Goal: Task Accomplishment & Management: Manage account settings

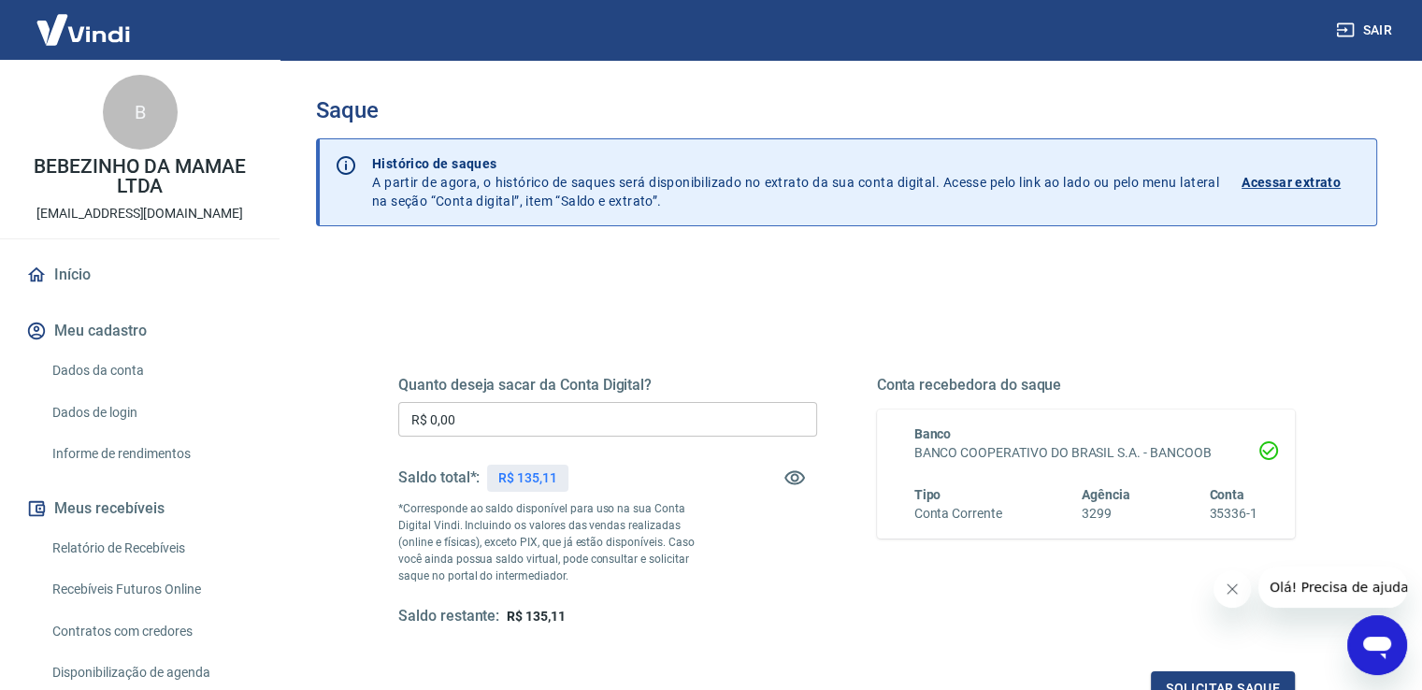
click at [561, 400] on div "Quanto deseja sacar da Conta Digital? R$ 0,00 ​ Saldo total*: R$ 135,11 *Corres…" at bounding box center [607, 501] width 419 height 250
click at [551, 427] on input "R$ 0,00" at bounding box center [607, 419] width 419 height 35
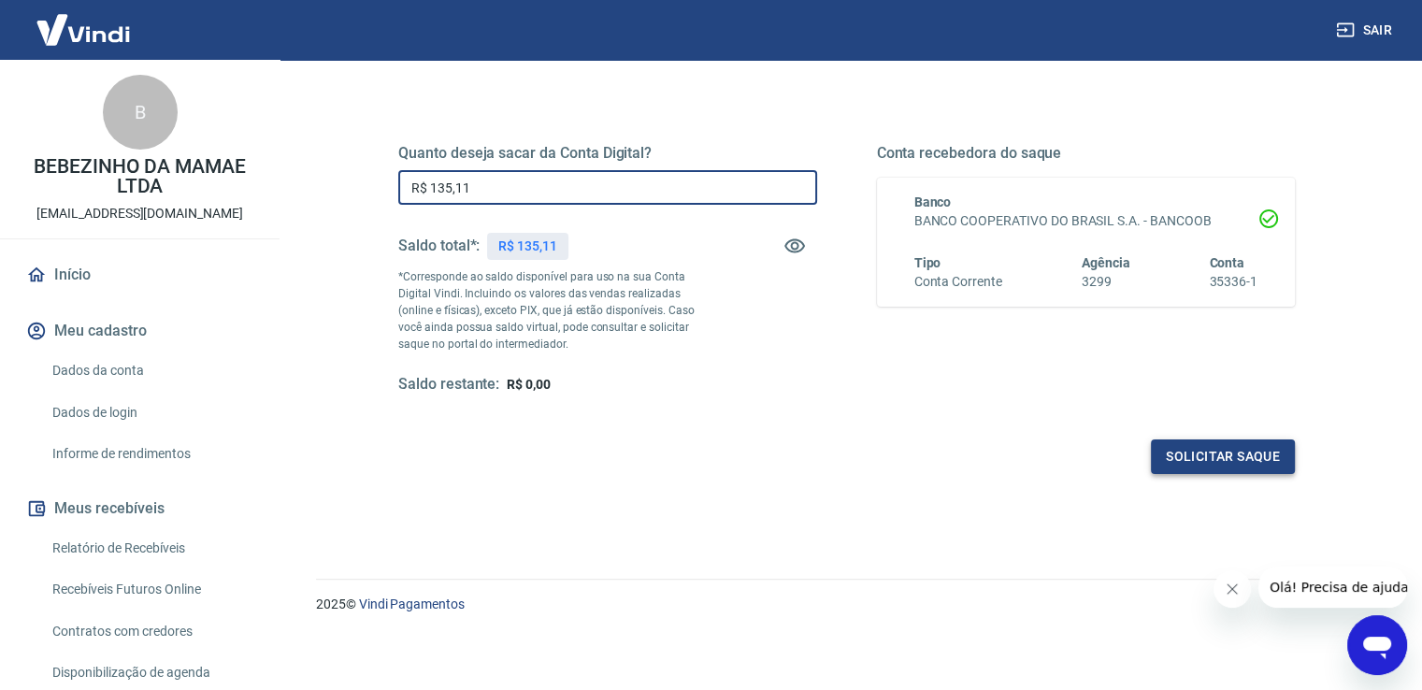
scroll to position [234, 0]
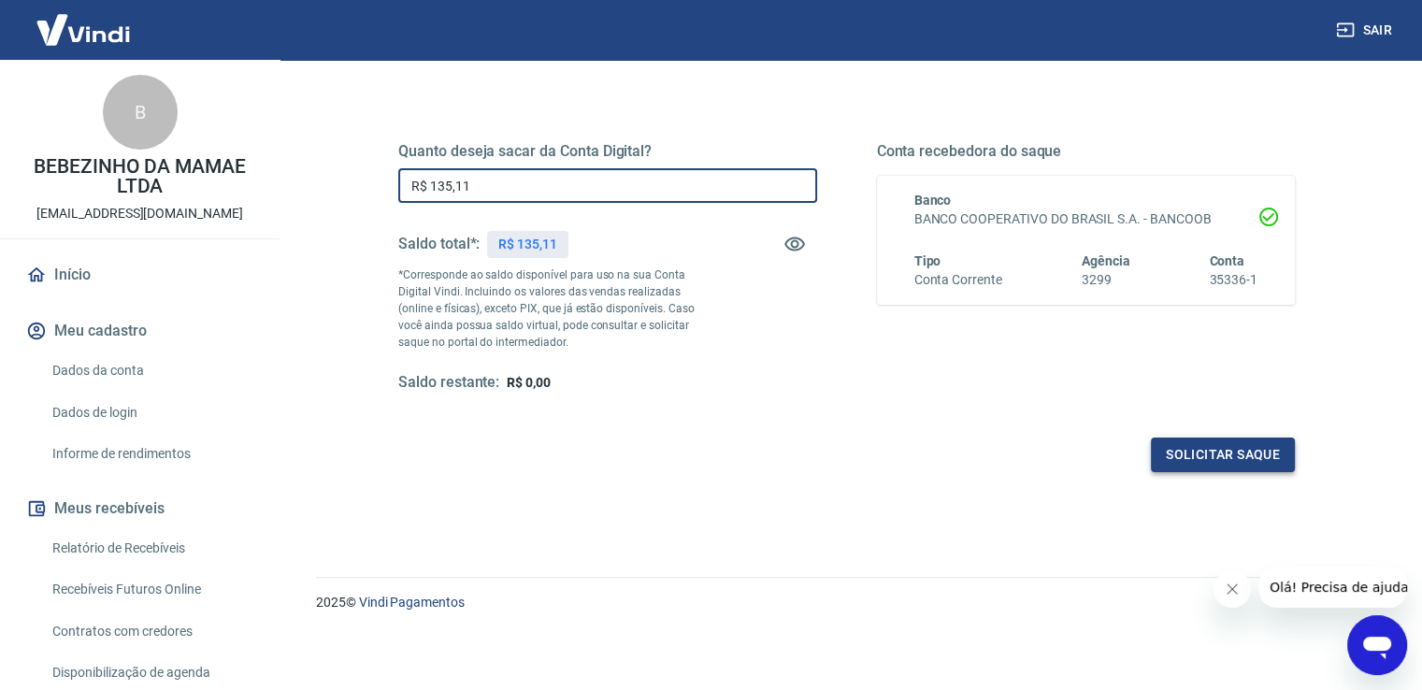
type input "R$ 135,11"
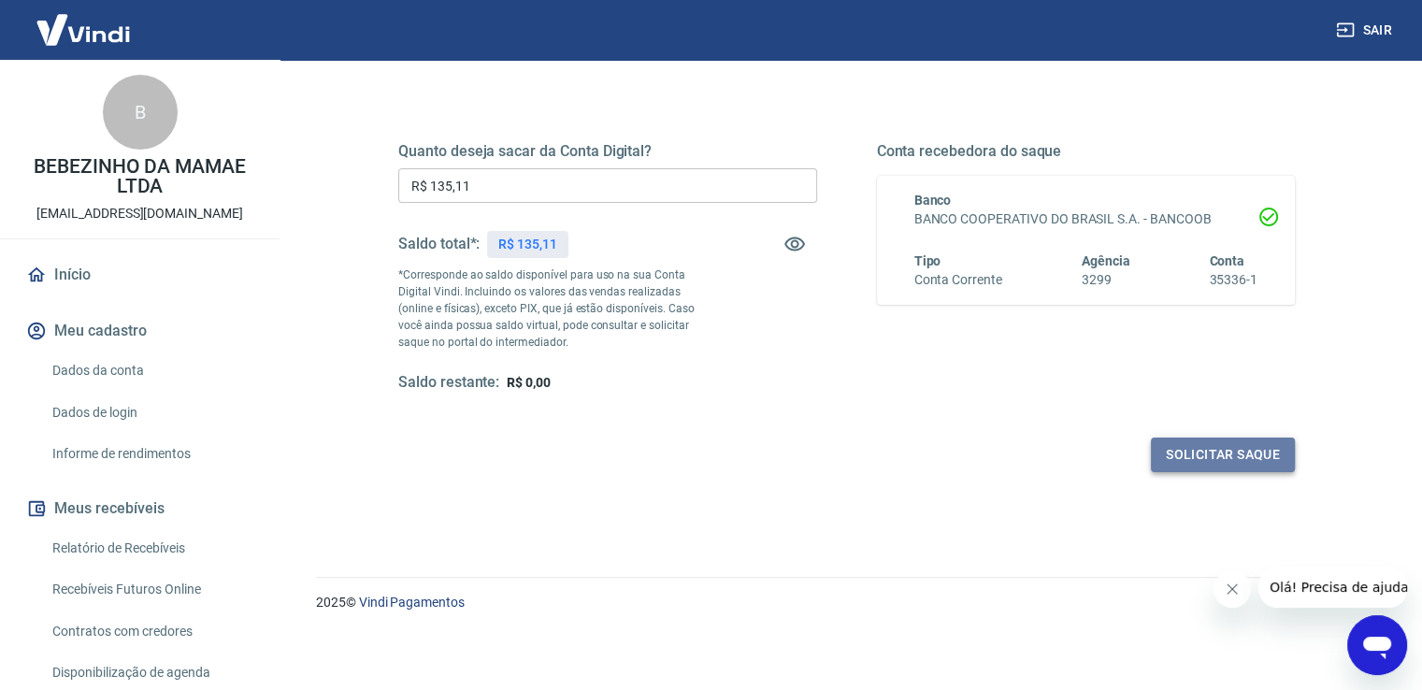
click at [1189, 449] on button "Solicitar saque" at bounding box center [1223, 454] width 144 height 35
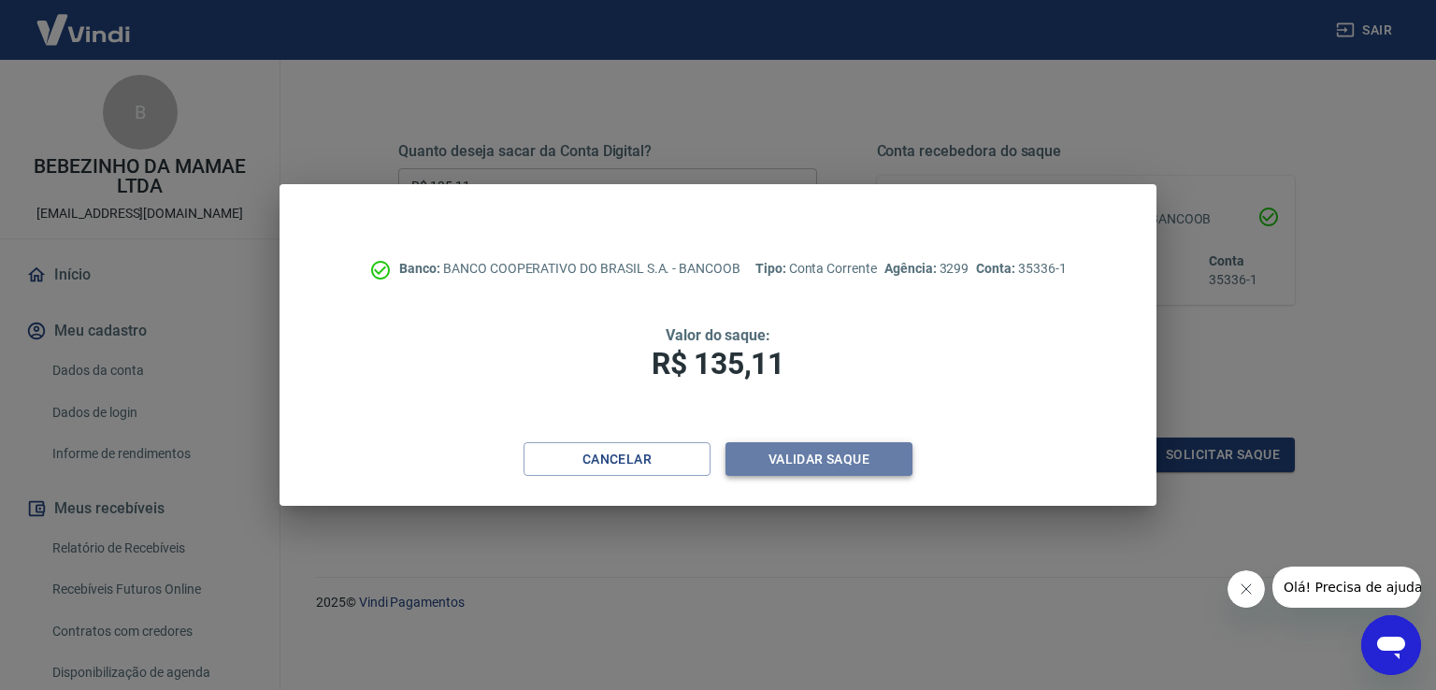
click at [796, 442] on button "Validar saque" at bounding box center [818, 459] width 187 height 35
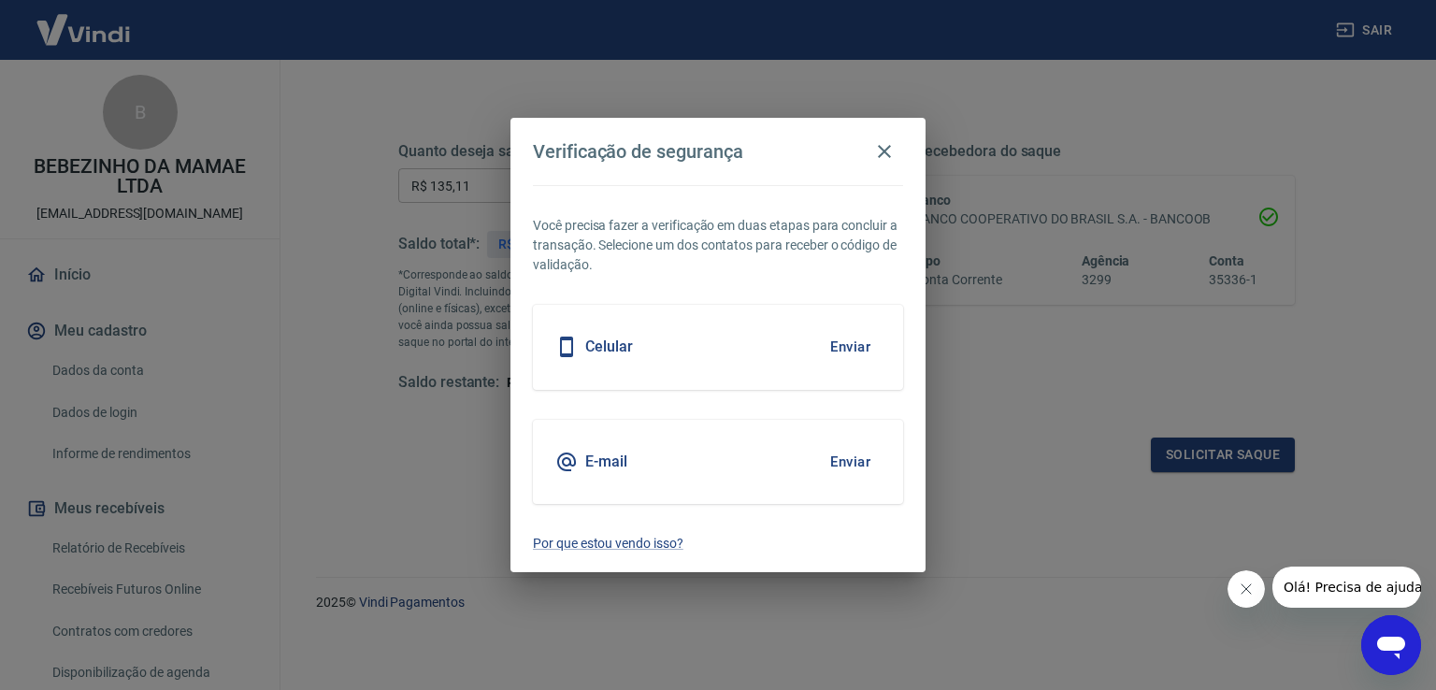
click at [861, 341] on button "Enviar" at bounding box center [850, 346] width 61 height 39
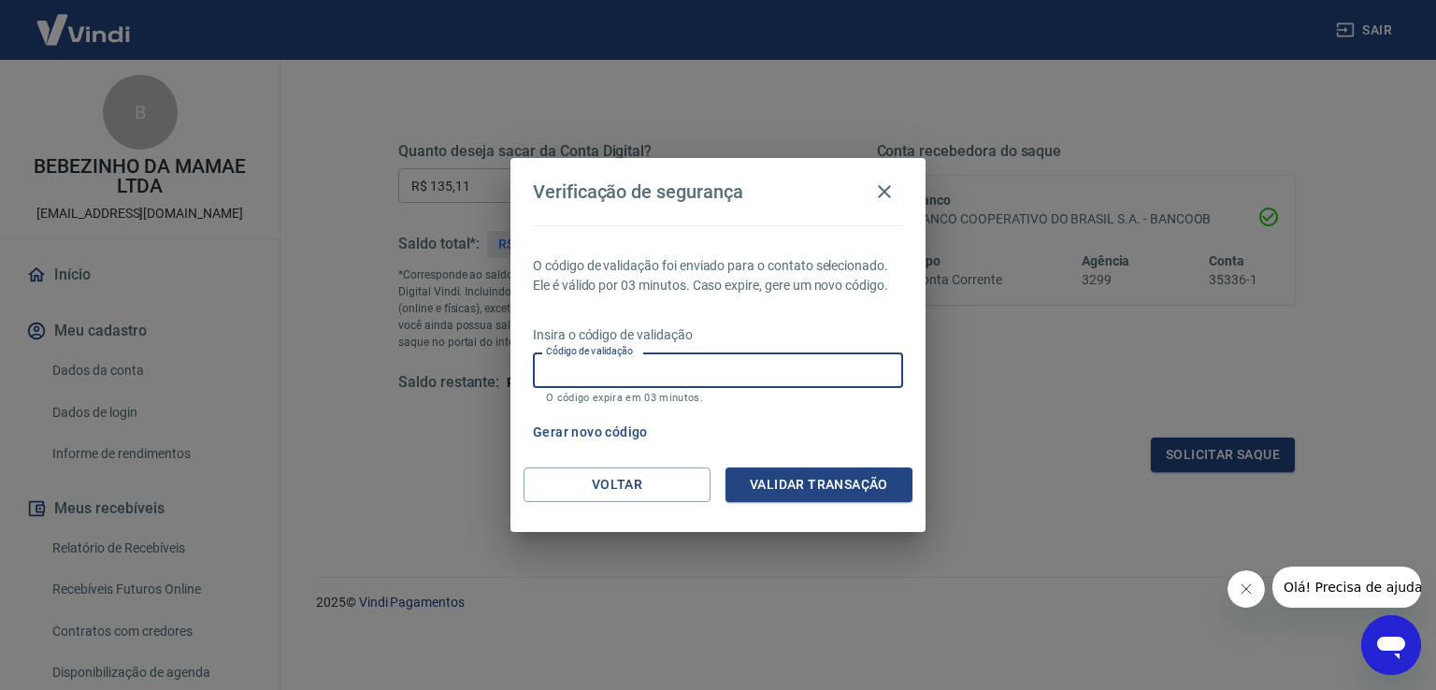
click at [729, 365] on input "Código de validação" at bounding box center [718, 369] width 370 height 35
type input "091155"
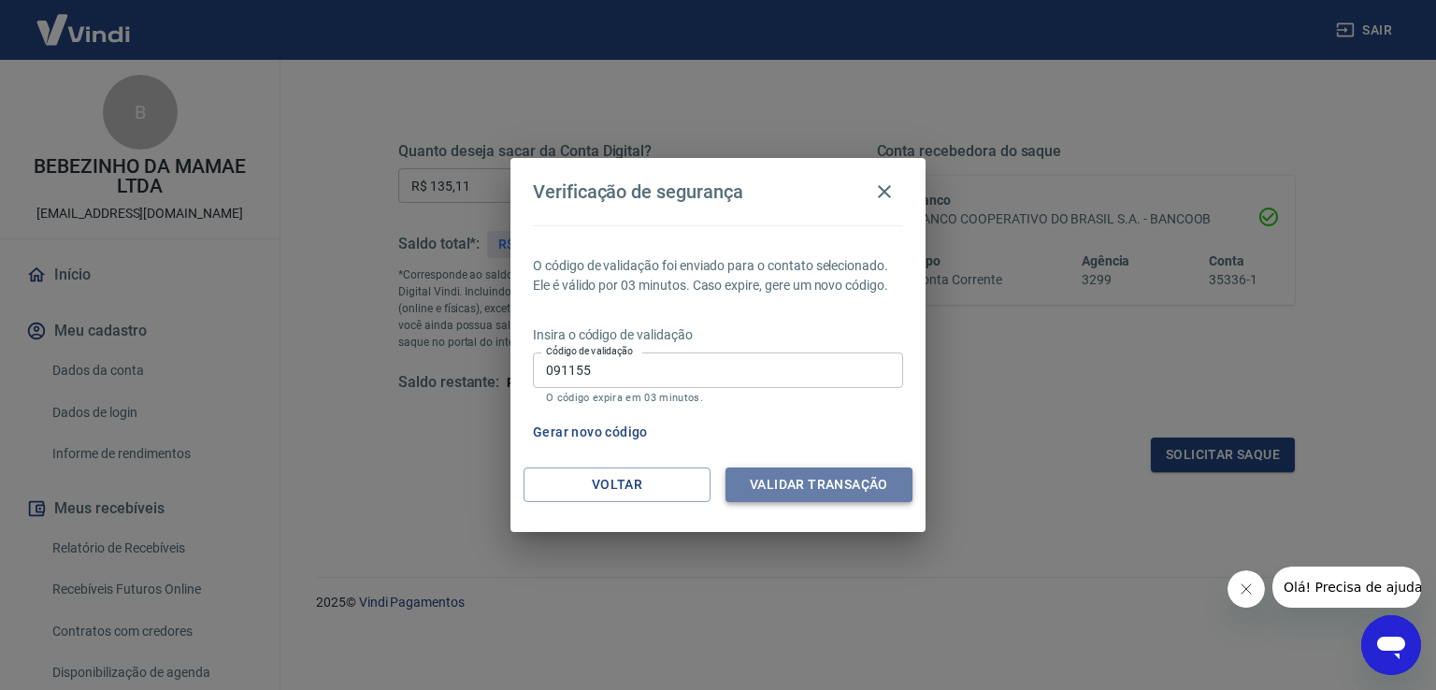
click at [892, 480] on button "Validar transação" at bounding box center [818, 484] width 187 height 35
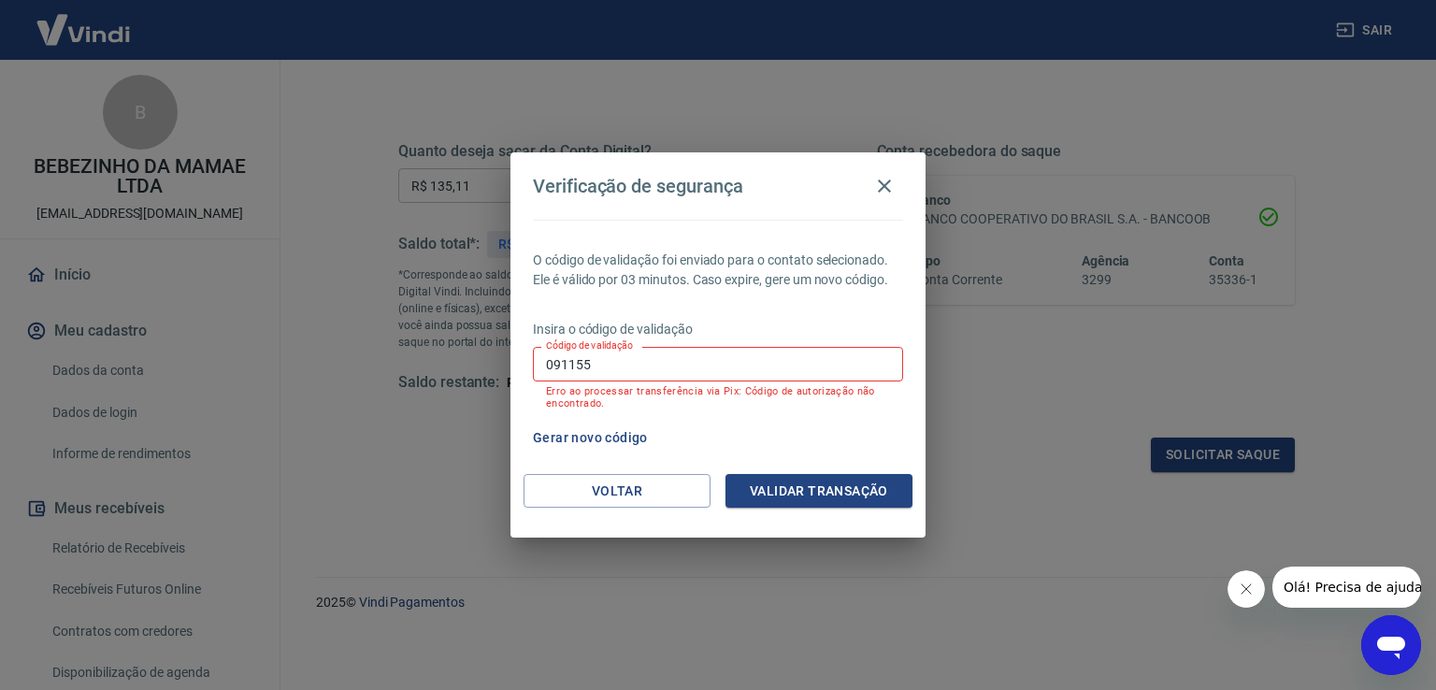
click at [1255, 587] on button "Fechar mensagem da empresa" at bounding box center [1244, 588] width 37 height 37
click at [692, 366] on input "091155" at bounding box center [718, 364] width 370 height 35
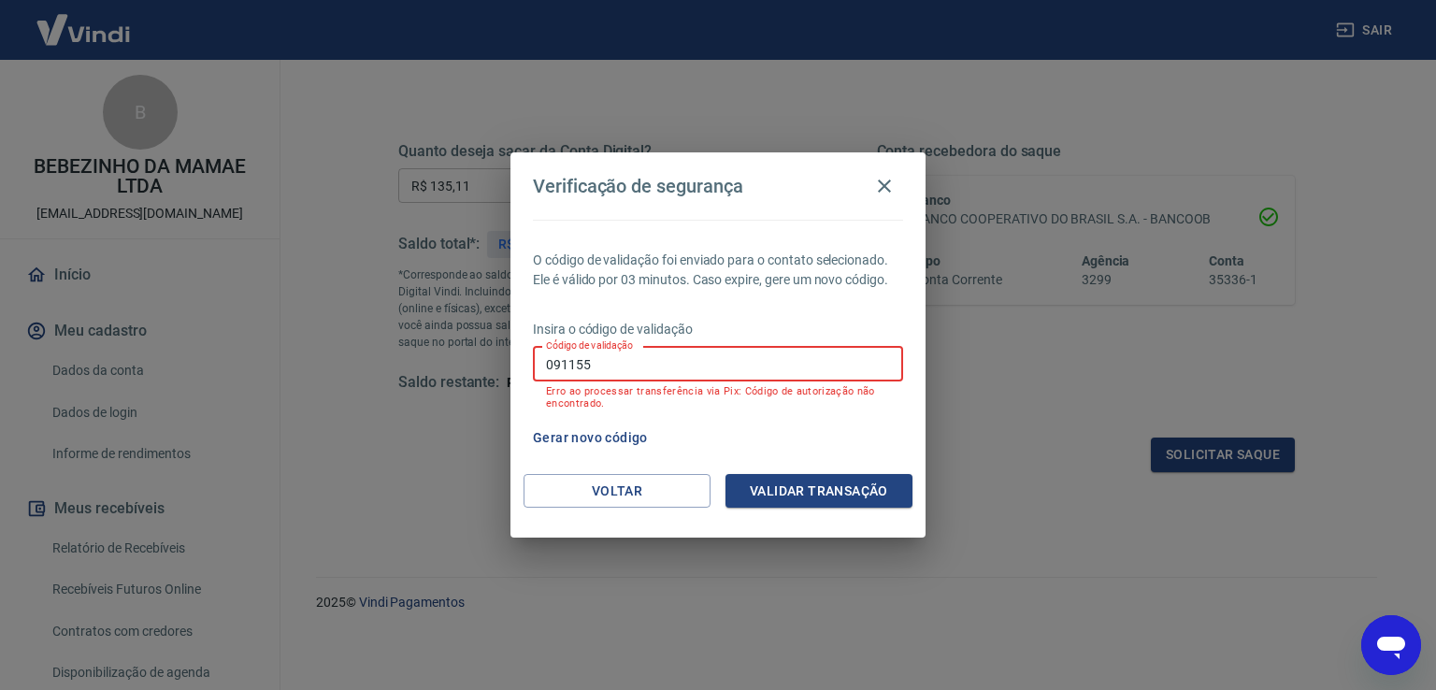
click at [770, 481] on button "Validar transação" at bounding box center [818, 491] width 187 height 35
click at [606, 436] on button "Gerar novo código" at bounding box center [590, 438] width 130 height 35
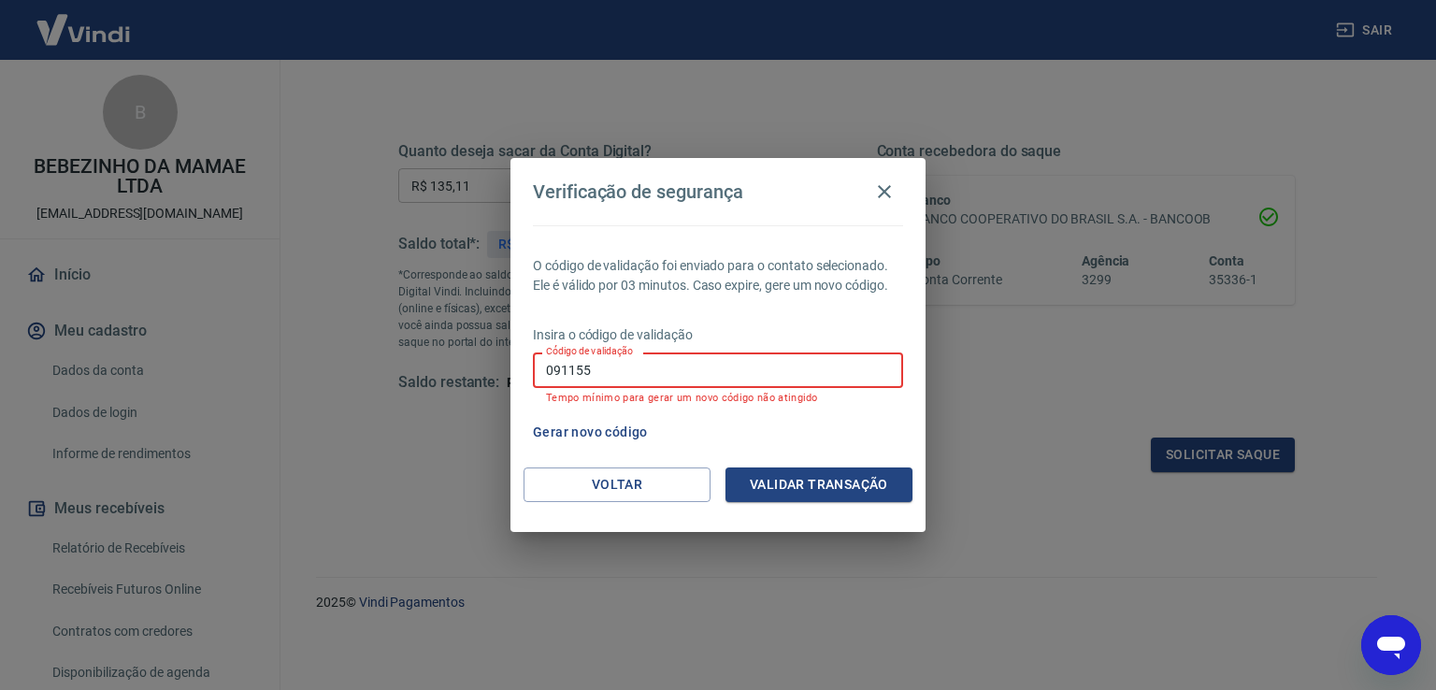
drag, startPoint x: 629, startPoint y: 371, endPoint x: 497, endPoint y: 374, distance: 131.8
click at [497, 374] on div "Verificação de segurança O código de validação foi enviado para o contato selec…" at bounding box center [718, 345] width 1436 height 690
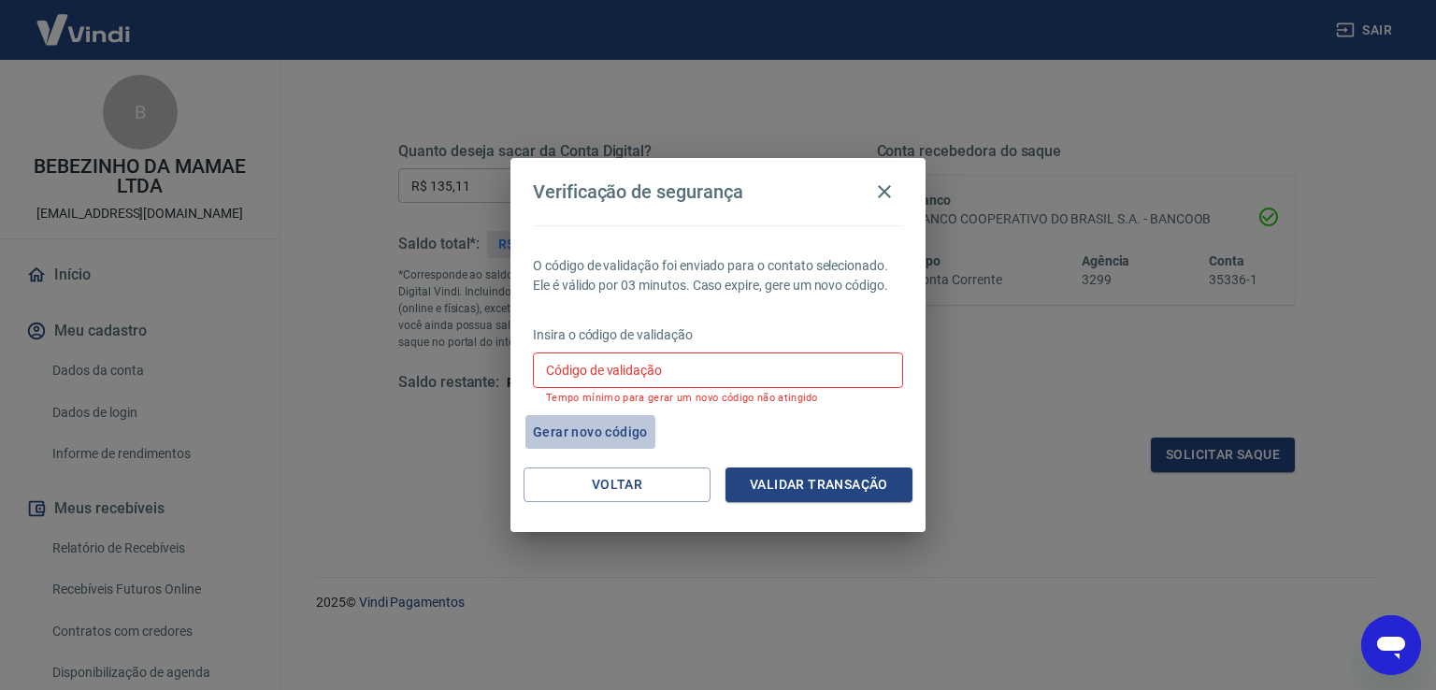
click at [561, 432] on button "Gerar novo código" at bounding box center [590, 432] width 130 height 35
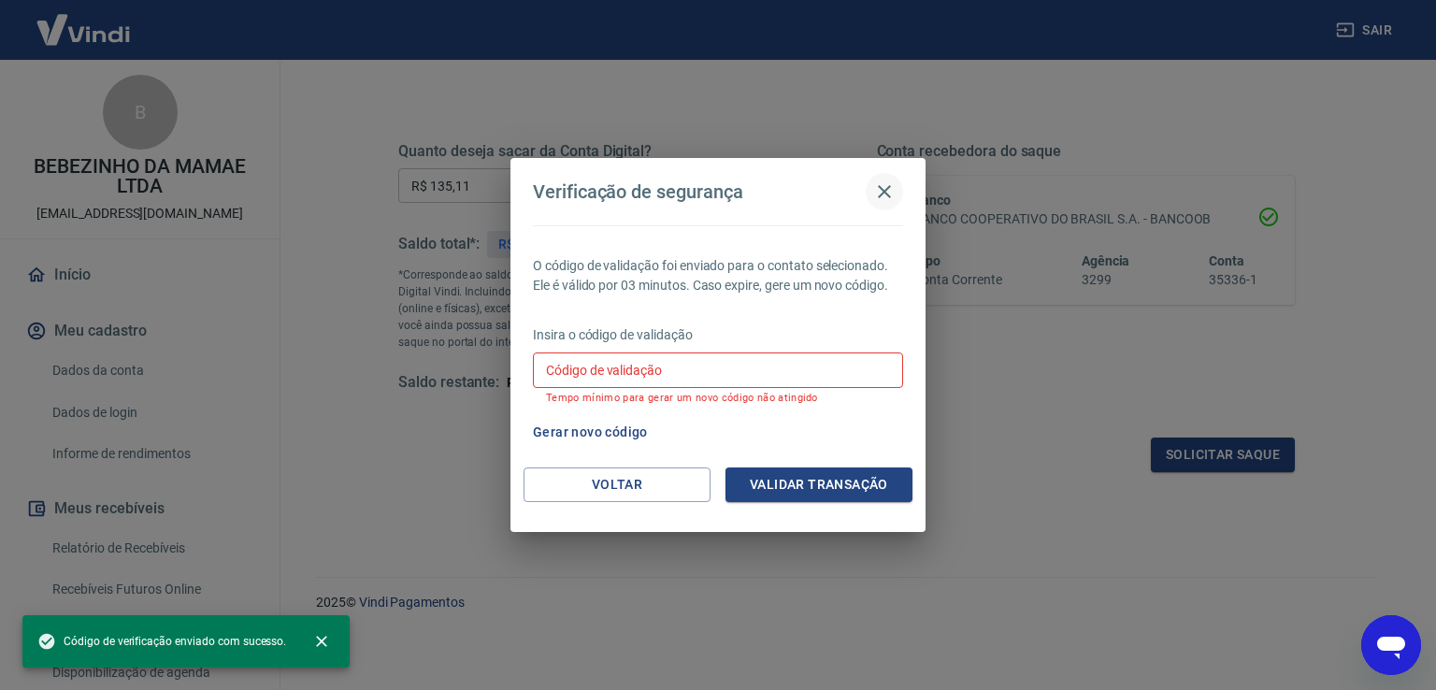
click at [881, 192] on icon "button" at bounding box center [884, 191] width 22 height 22
